Goal: Check status: Check status

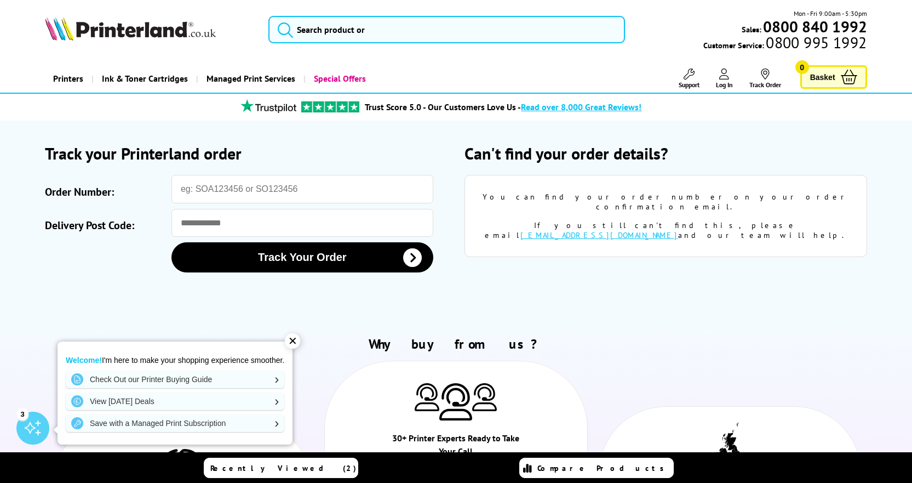
click at [723, 78] on icon at bounding box center [724, 73] width 10 height 11
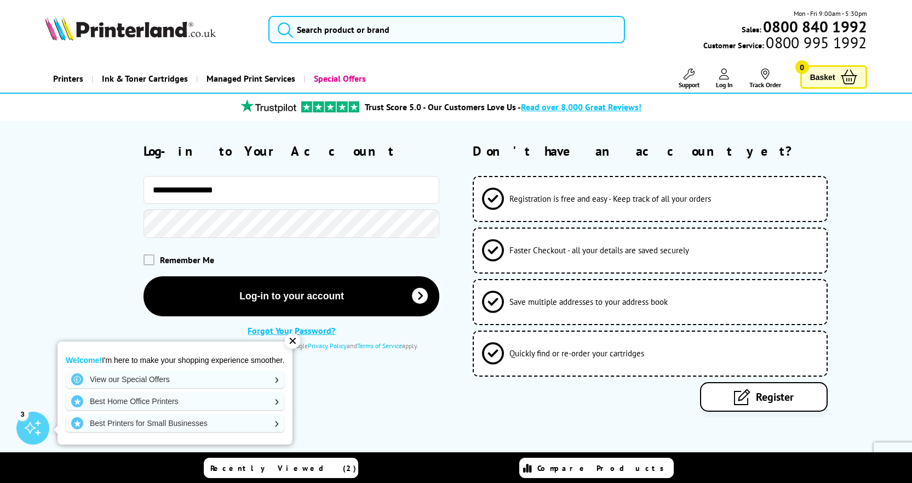
click at [142, 259] on div "Remember Me" at bounding box center [242, 259] width 395 height 33
click at [147, 260] on span at bounding box center [149, 259] width 11 height 11
click at [146, 256] on input "checkbox" at bounding box center [146, 256] width 0 height 0
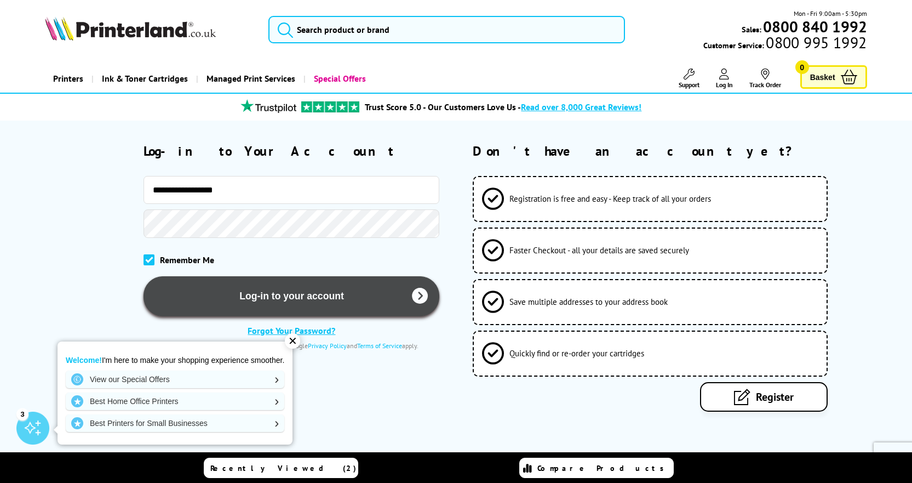
click at [254, 302] on button "Log-in to your account" at bounding box center [292, 296] width 296 height 40
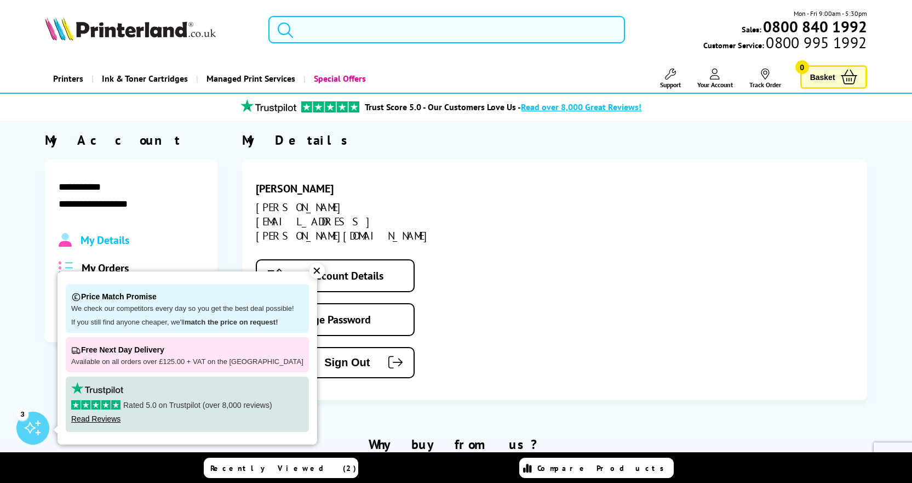
click at [625, 293] on div "Philip Prudham philip@prudham.com Edit Account Details Change Password Sign Out" at bounding box center [554, 279] width 625 height 241
click at [310, 271] on div "✕" at bounding box center [317, 270] width 15 height 15
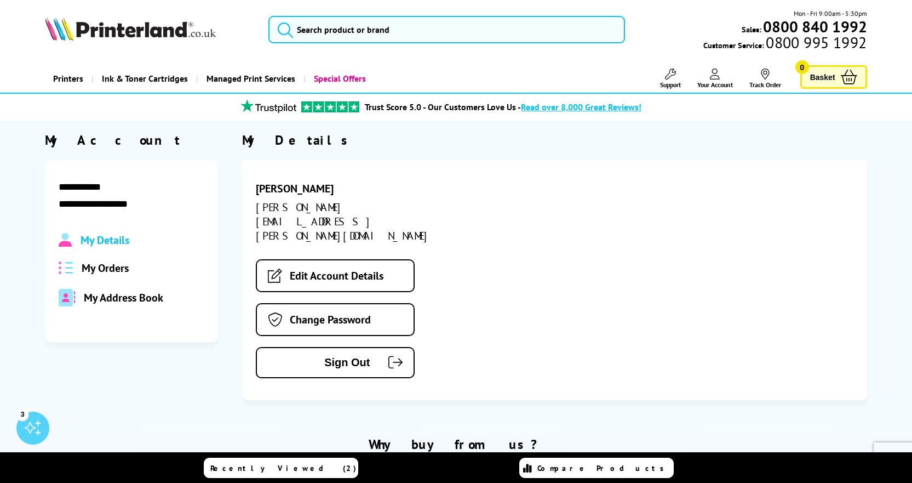
click at [112, 269] on span "My Orders" at bounding box center [105, 268] width 47 height 14
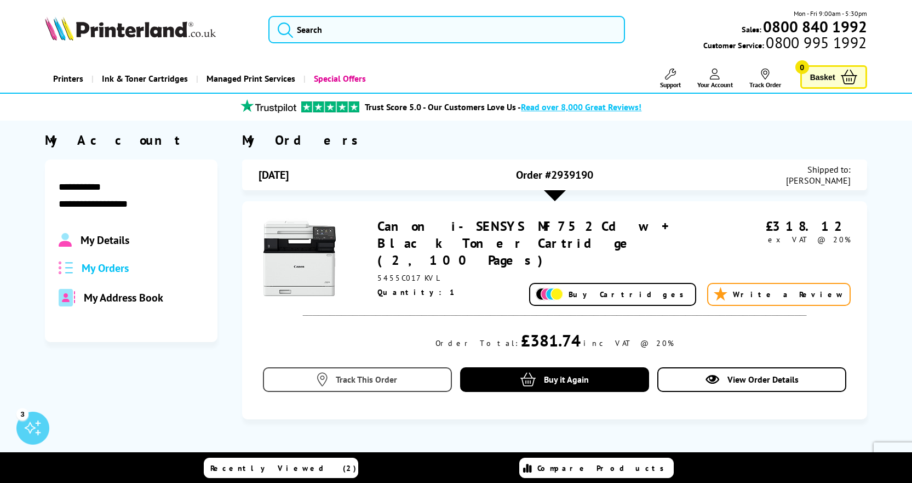
click at [342, 374] on span "Track This Order" at bounding box center [366, 379] width 61 height 11
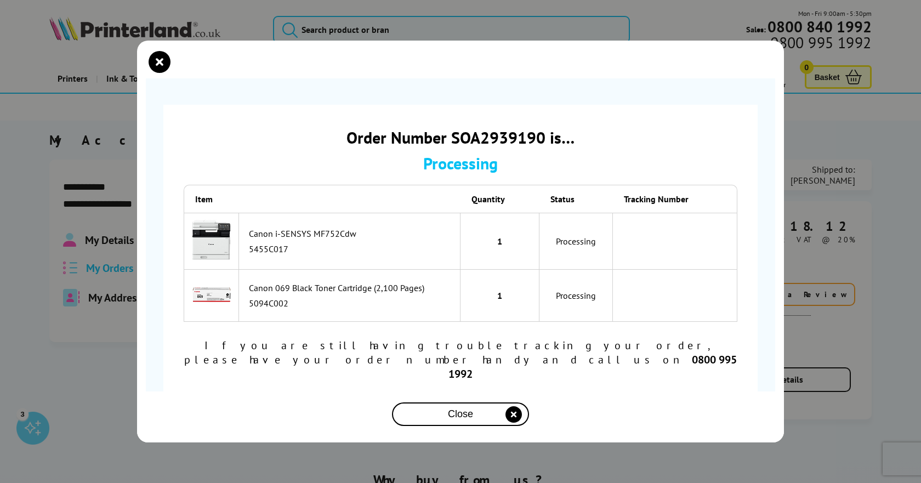
click at [453, 408] on span "Close" at bounding box center [460, 414] width 25 height 12
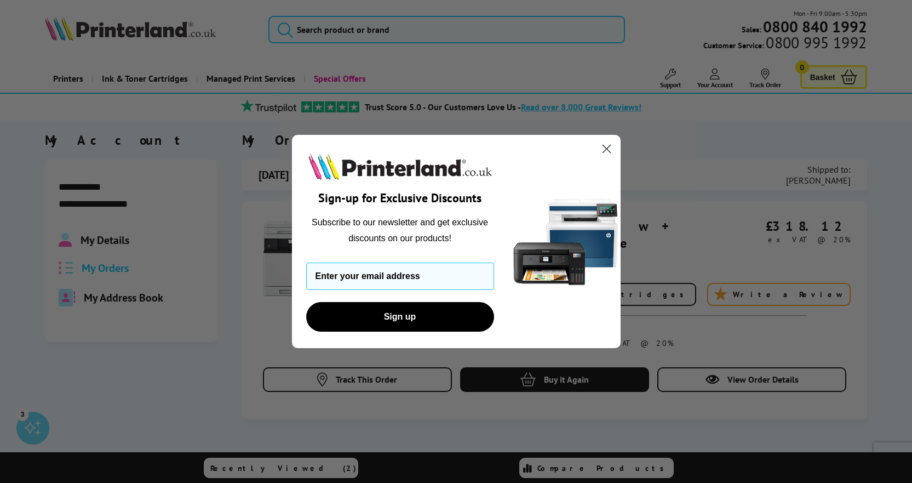
click at [607, 147] on circle "Close dialog" at bounding box center [606, 149] width 18 height 18
